Goal: Navigation & Orientation: Find specific page/section

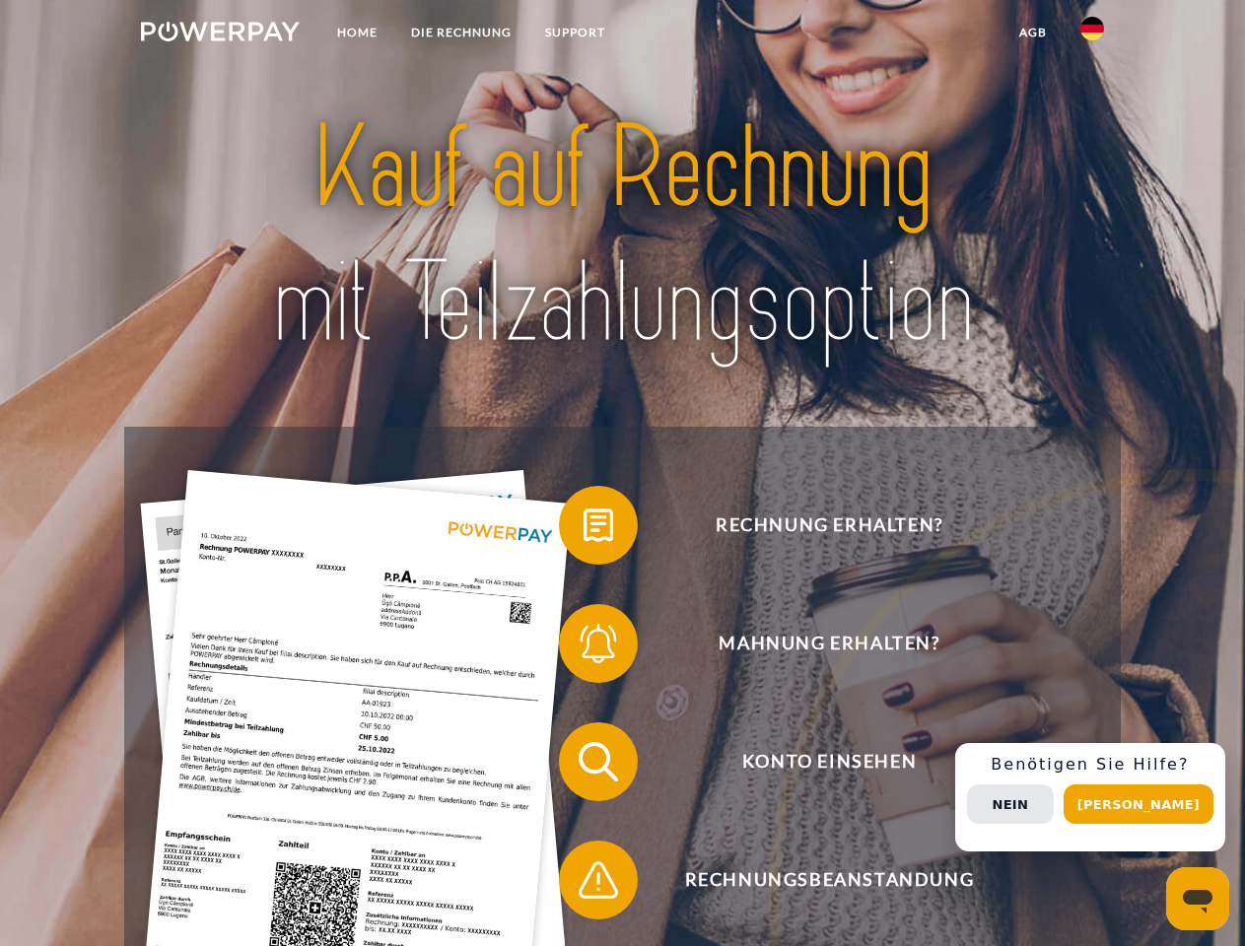
click at [220, 34] on img at bounding box center [220, 32] width 159 height 20
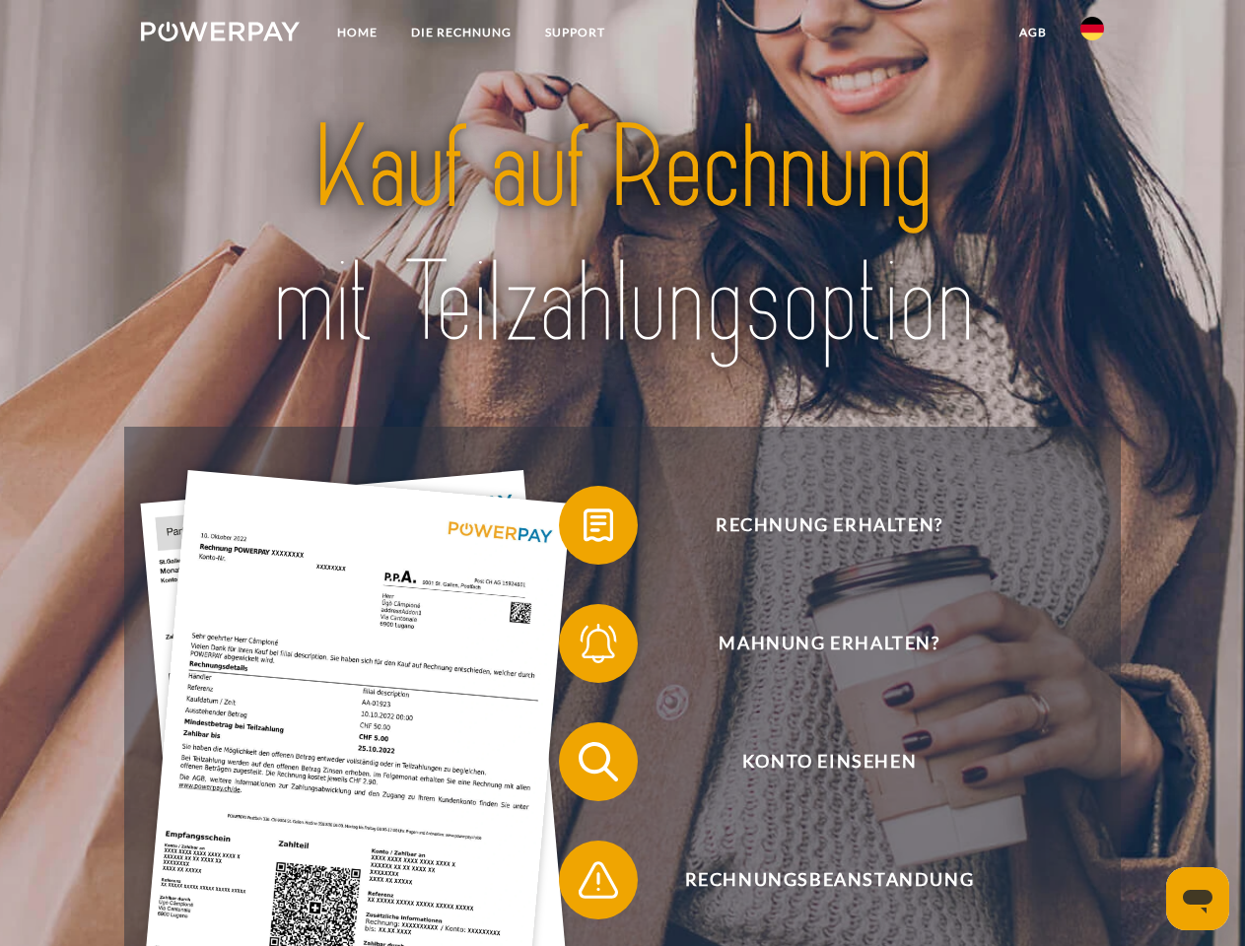
click at [1092, 34] on img at bounding box center [1092, 29] width 24 height 24
click at [1032, 33] on link "agb" at bounding box center [1032, 32] width 61 height 35
click at [583, 529] on span at bounding box center [568, 525] width 99 height 99
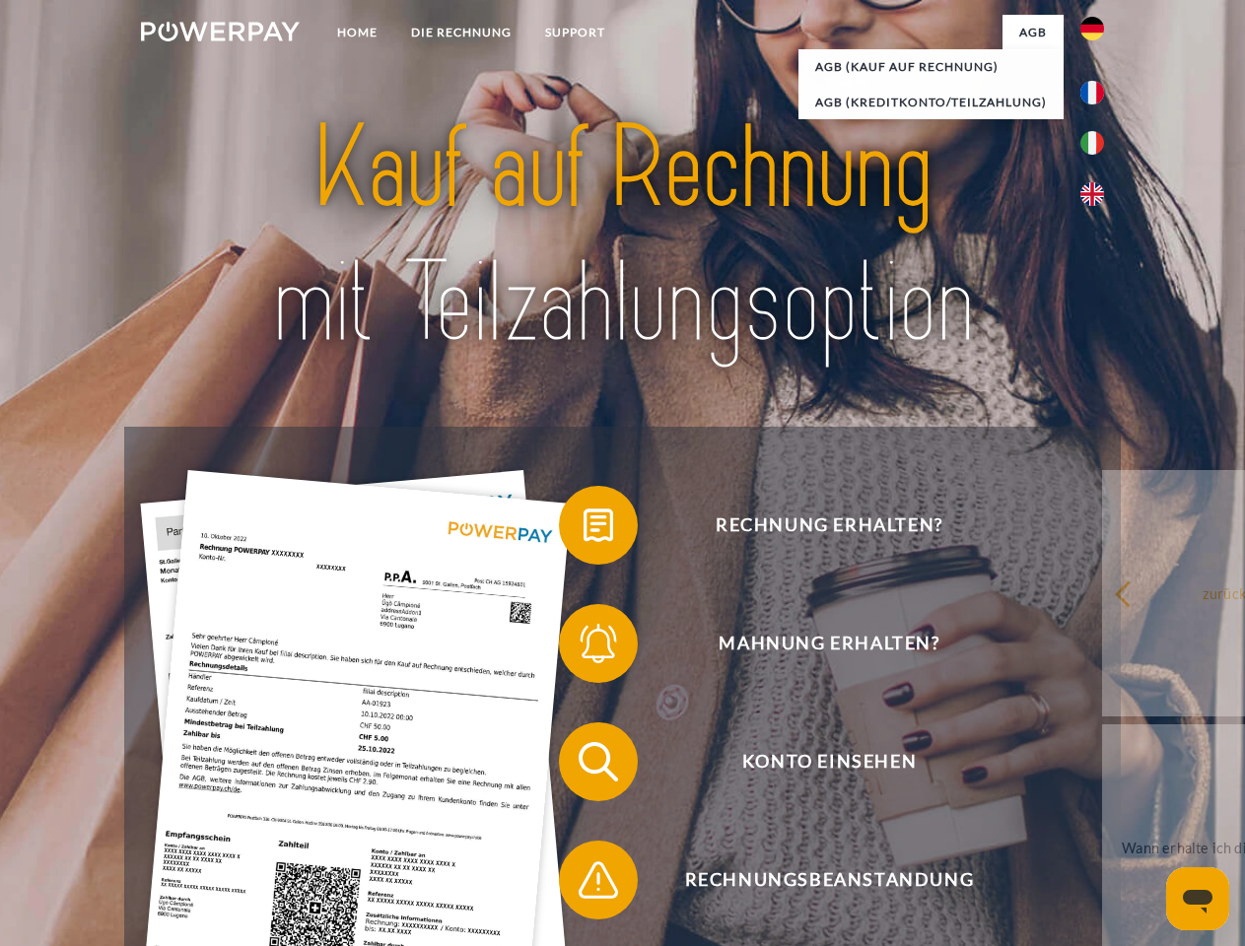
click at [1102, 647] on link "zurück" at bounding box center [1224, 593] width 245 height 246
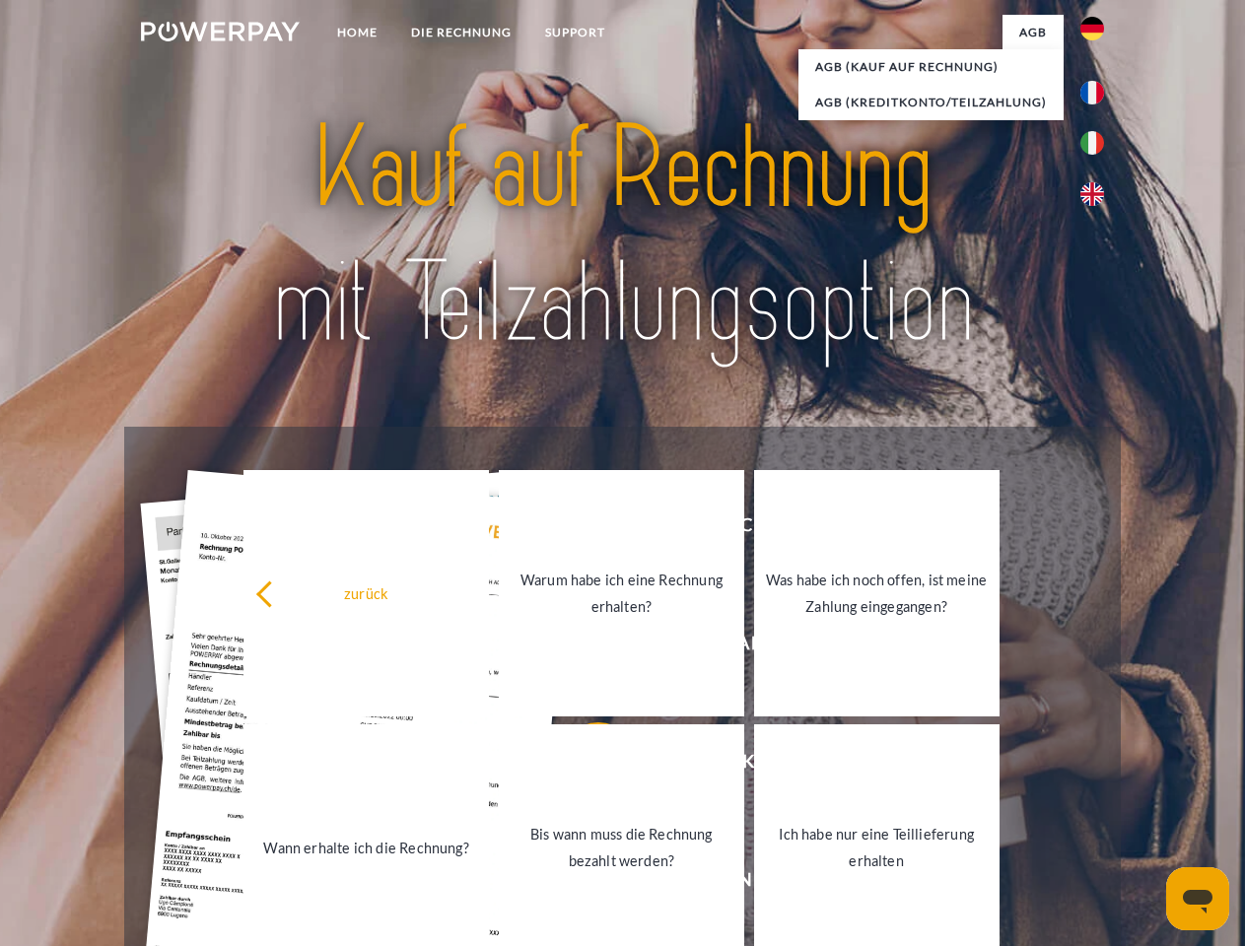
click at [583, 766] on span at bounding box center [568, 761] width 99 height 99
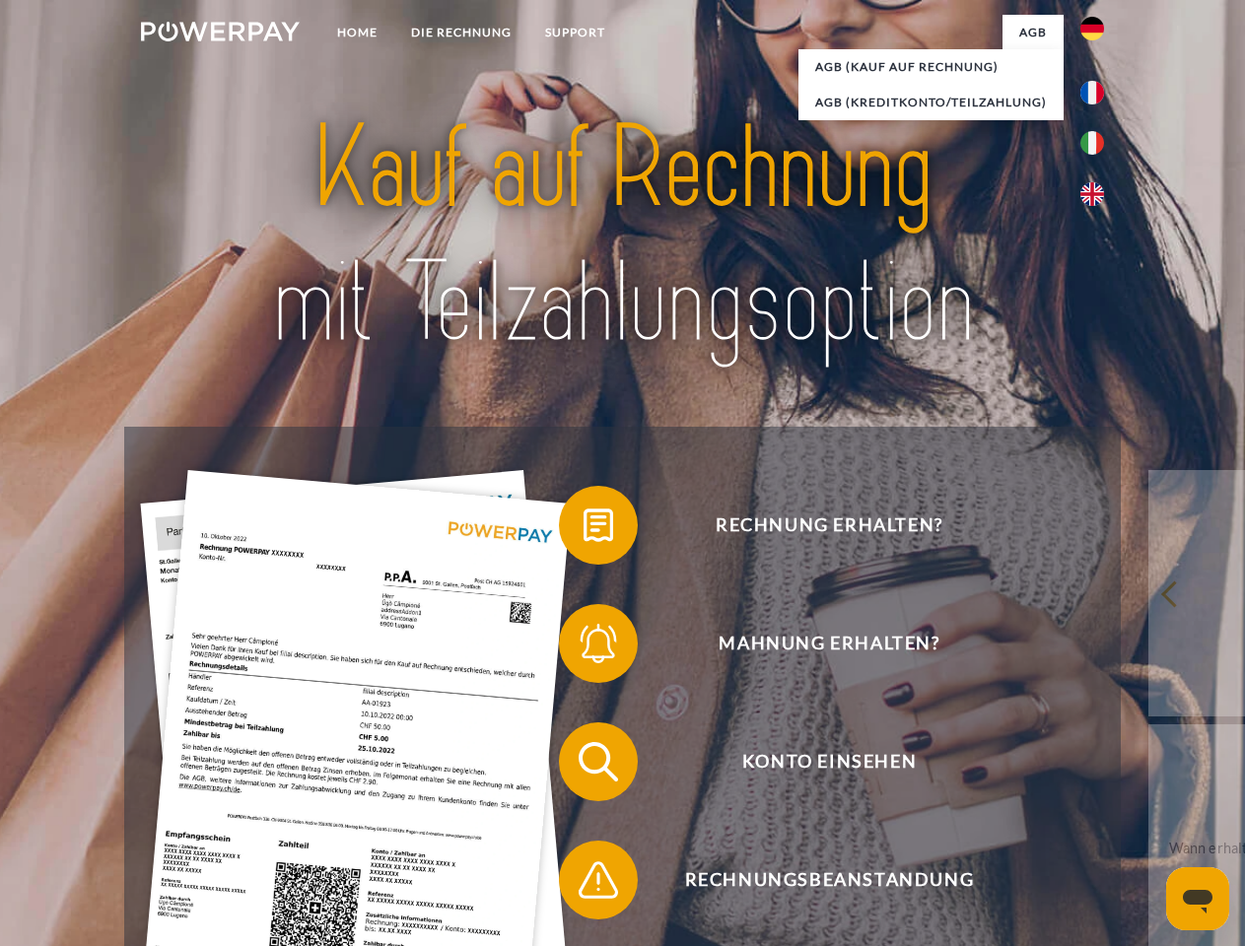
click at [583, 884] on span at bounding box center [568, 880] width 99 height 99
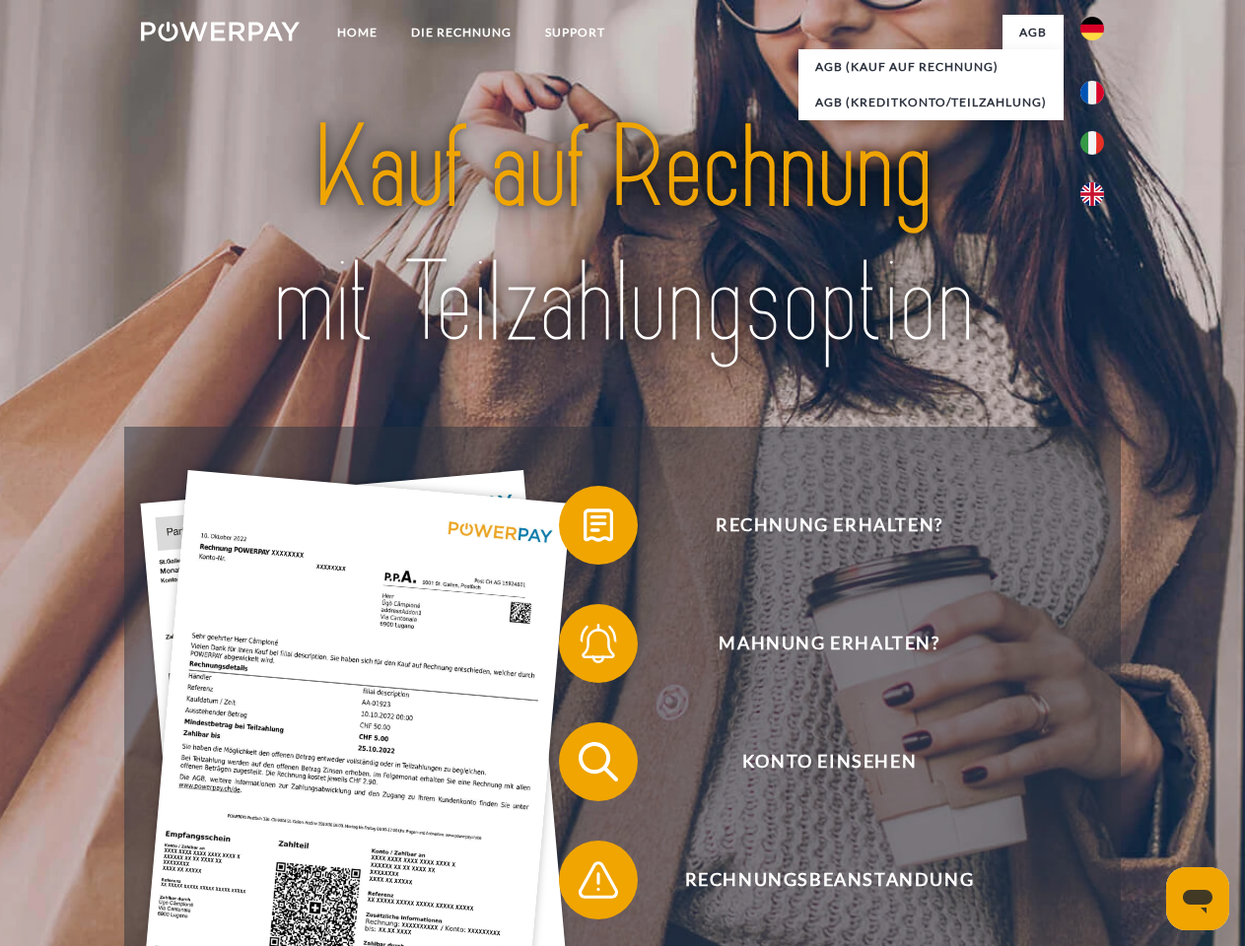
click at [1097, 797] on div "Rechnung erhalten? Mahnung erhalten? Konto einsehen" at bounding box center [621, 821] width 995 height 788
click at [1049, 801] on span "Konto einsehen" at bounding box center [828, 761] width 483 height 79
click at [1145, 804] on header "Home DIE RECHNUNG SUPPORT" at bounding box center [622, 680] width 1245 height 1361
